Goal: Information Seeking & Learning: Learn about a topic

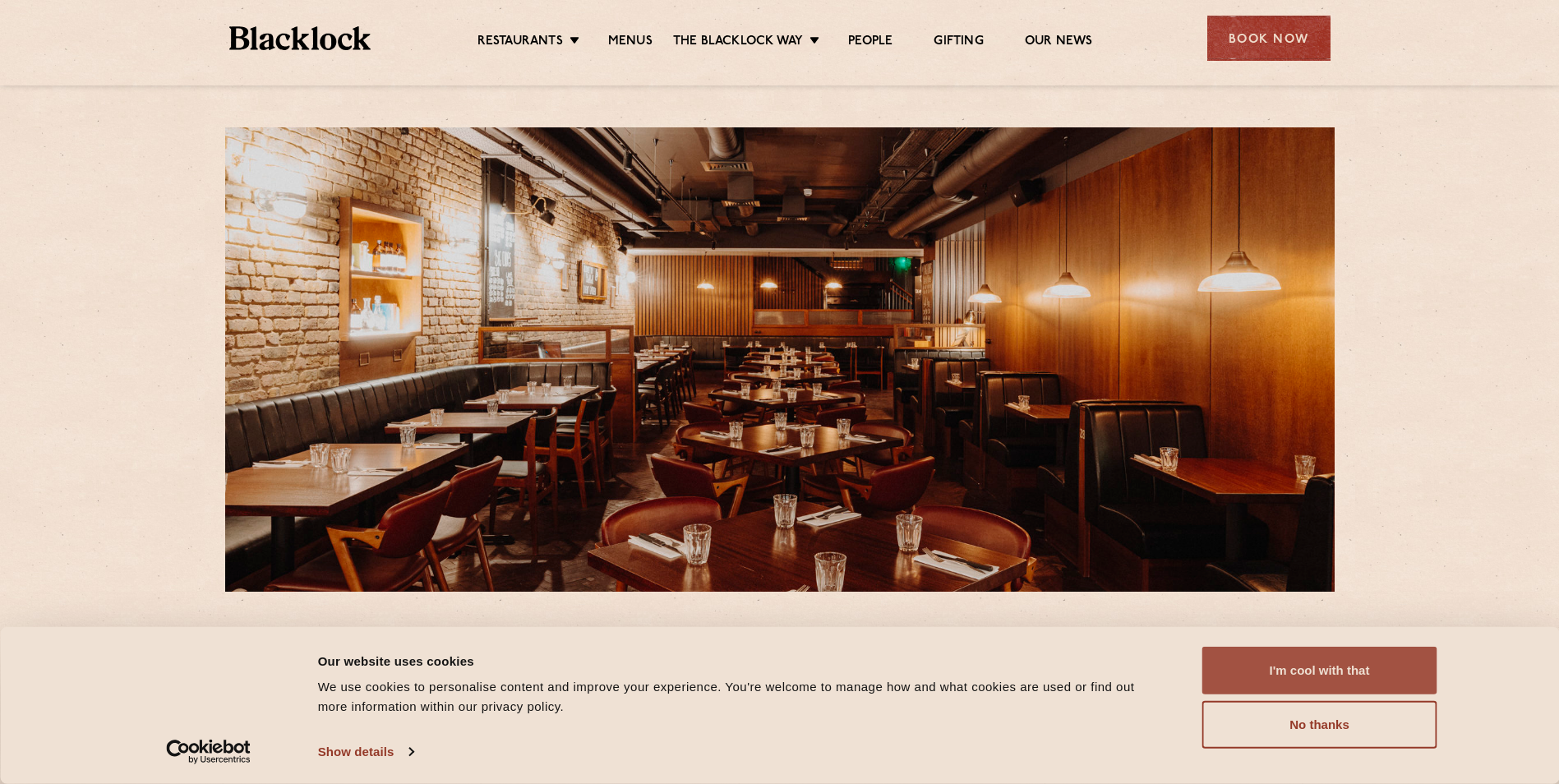
click at [1374, 656] on button "I'm cool with that" at bounding box center [1319, 670] width 235 height 47
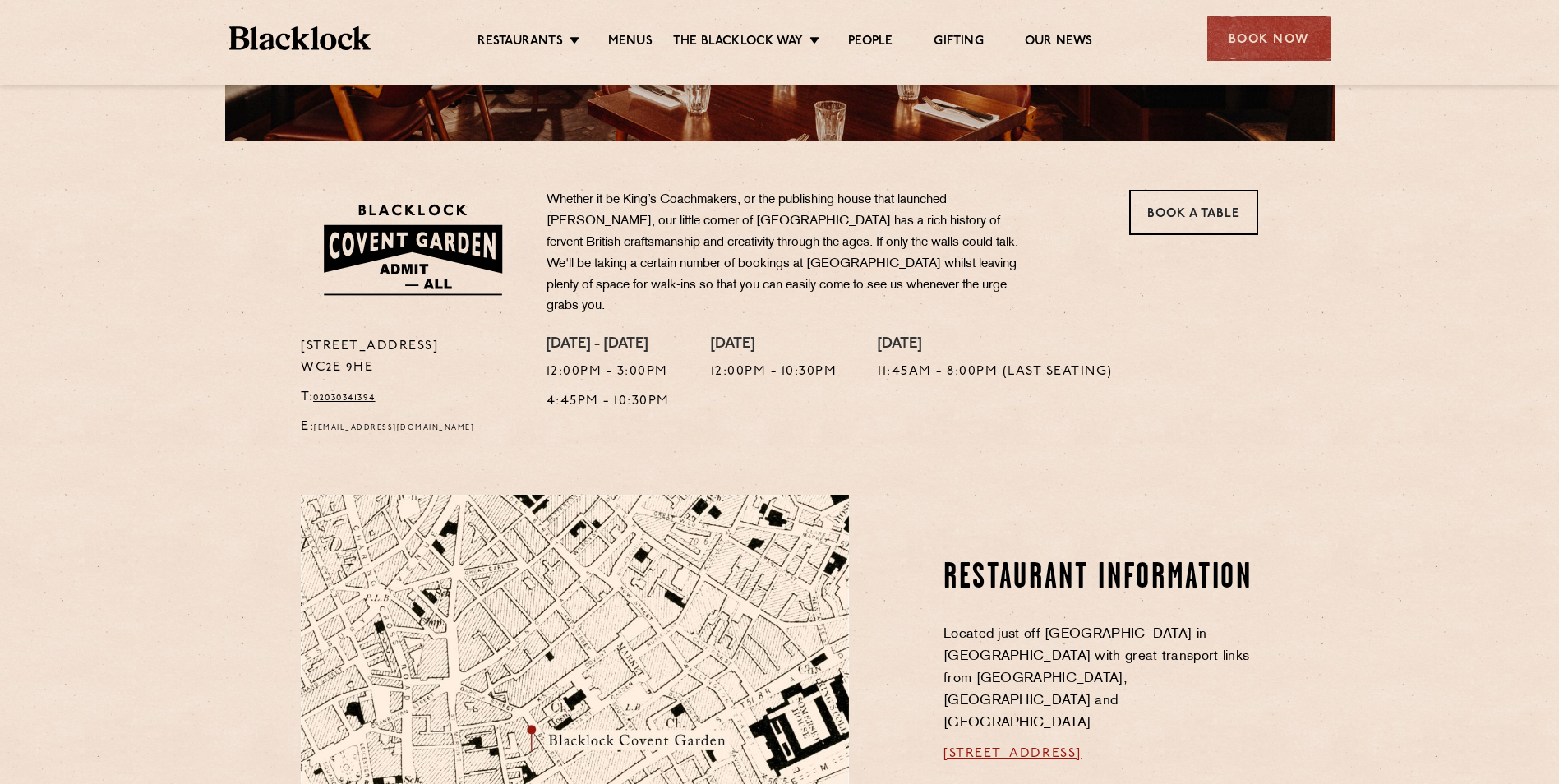
scroll to position [247, 0]
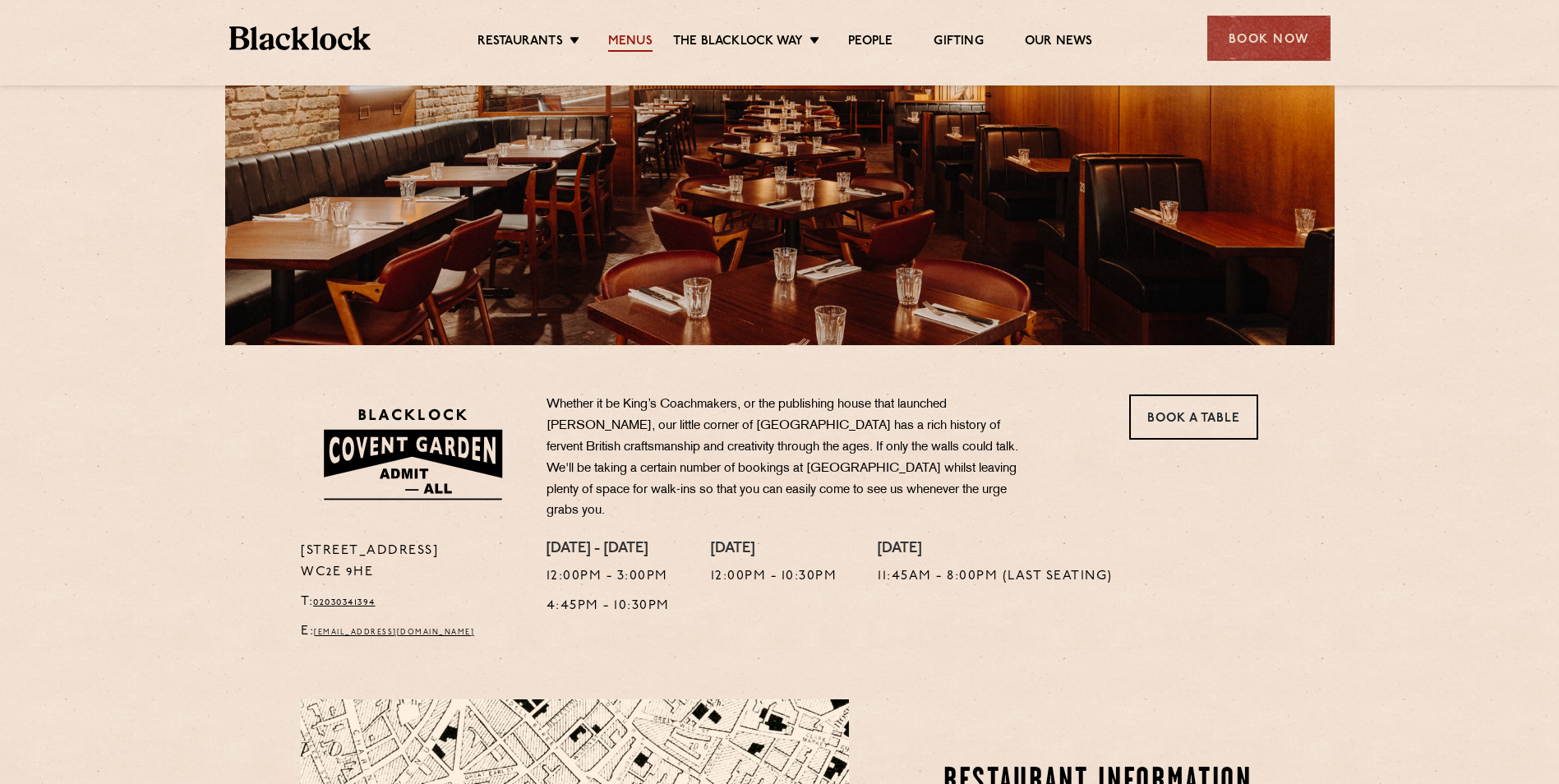
click at [643, 40] on link "Menus" at bounding box center [630, 43] width 44 height 18
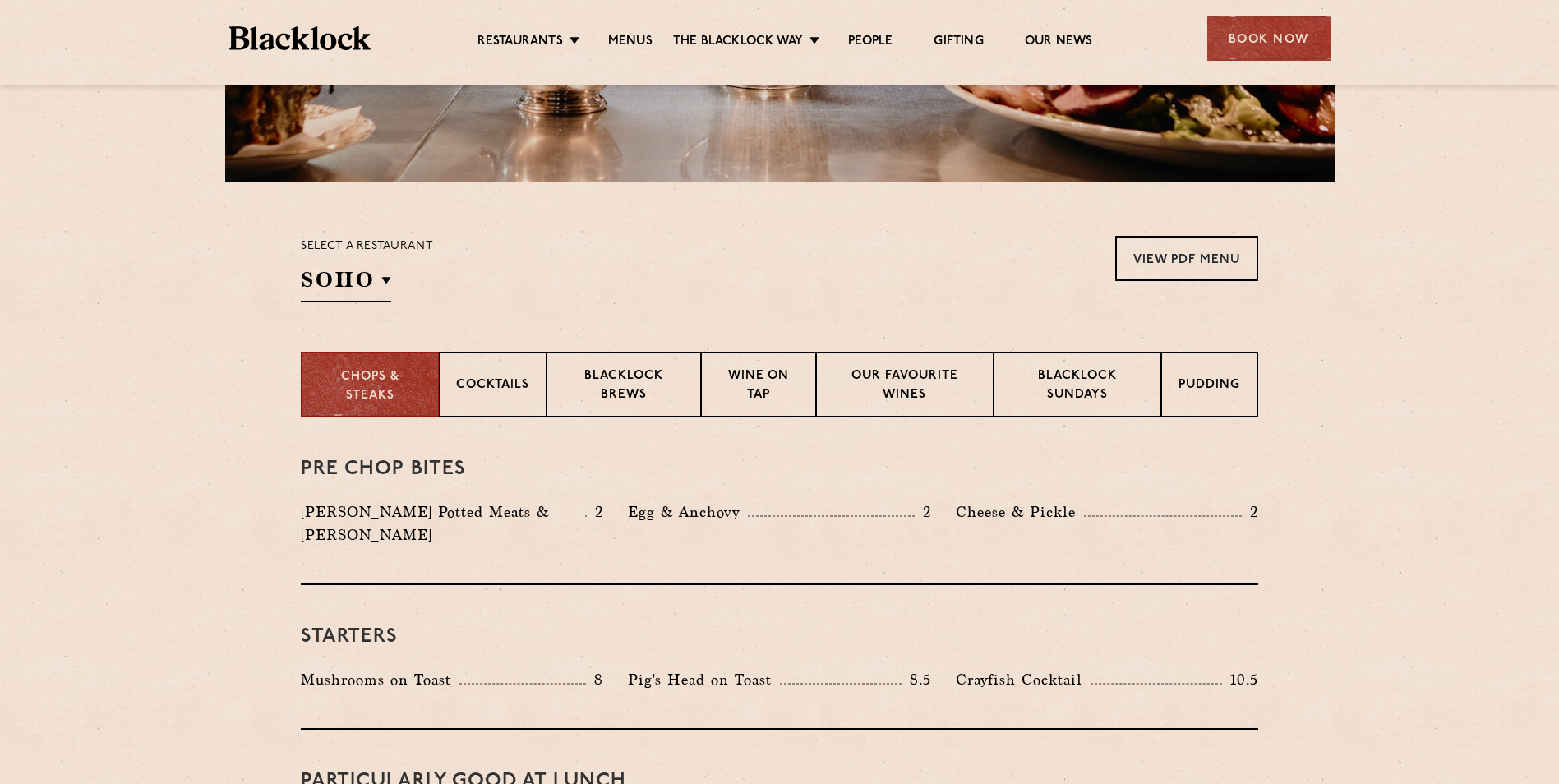
scroll to position [411, 0]
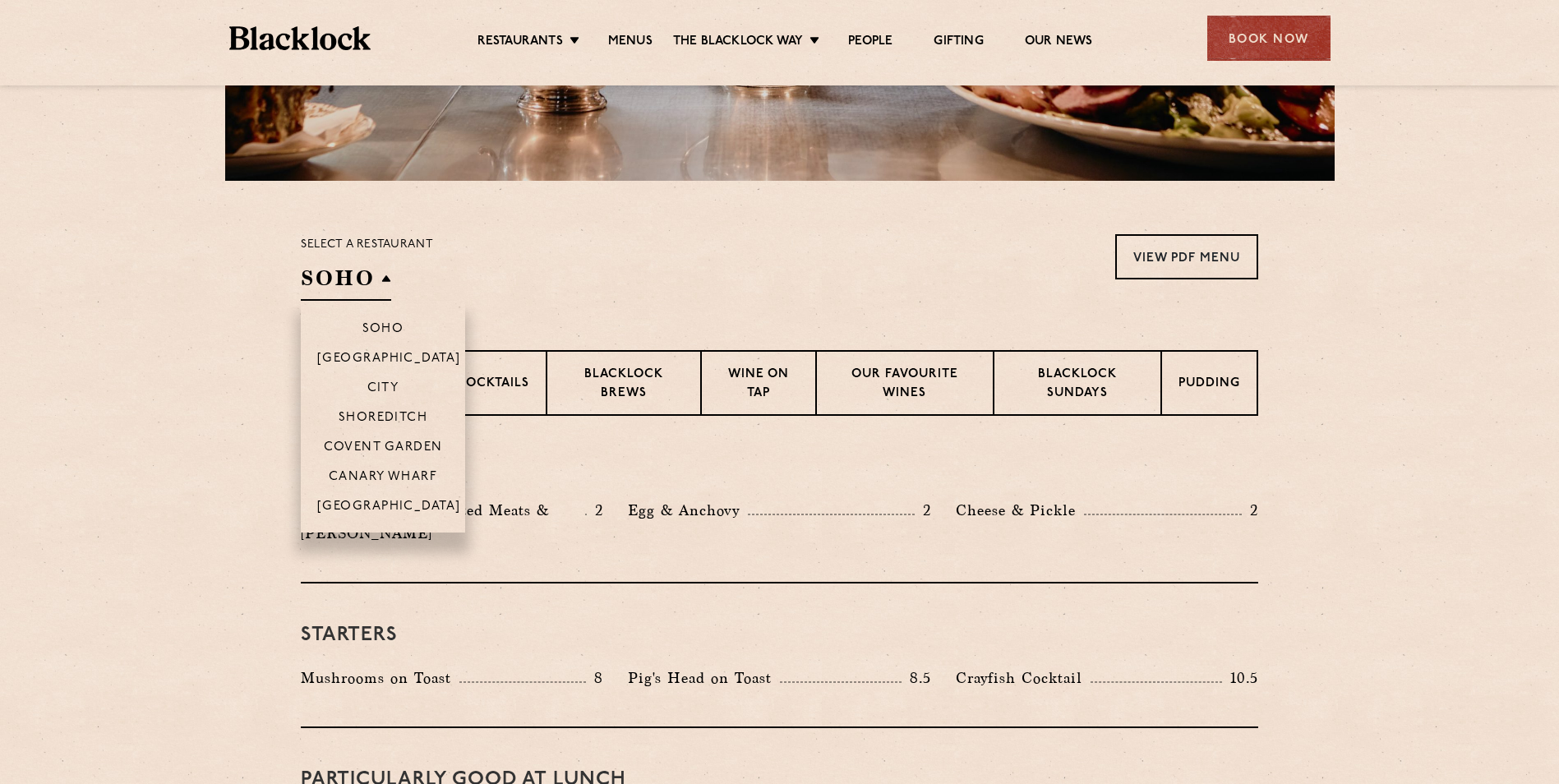
click at [368, 284] on h2 "SOHO" at bounding box center [346, 281] width 91 height 37
click at [388, 445] on p "Covent Garden" at bounding box center [384, 448] width 119 height 16
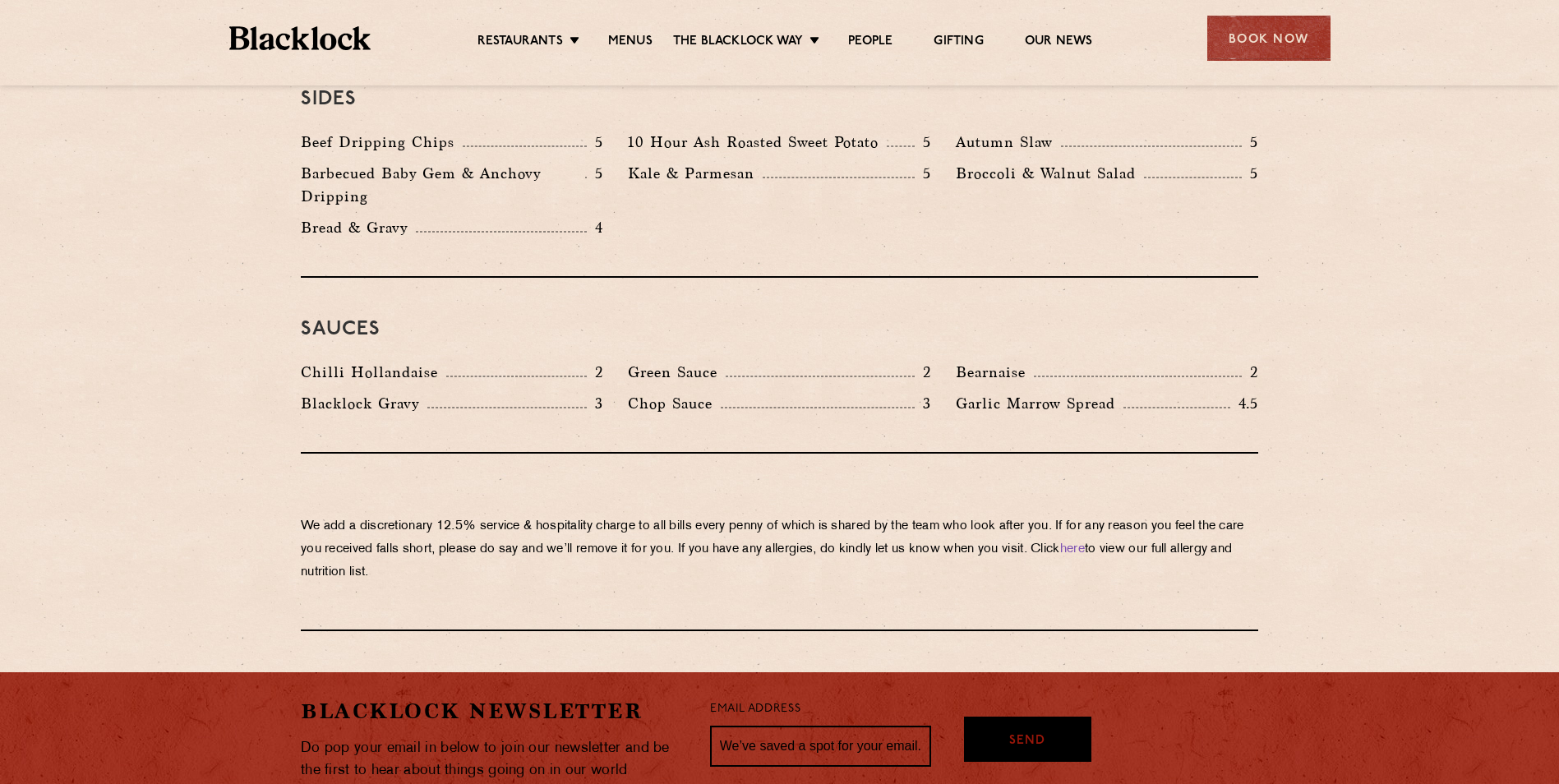
scroll to position [2629, 0]
